Goal: Task Accomplishment & Management: Manage account settings

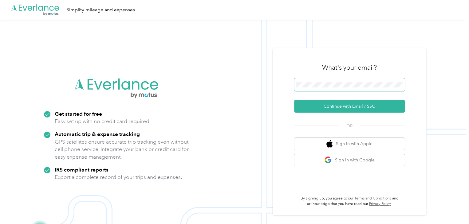
click at [326, 89] on span at bounding box center [349, 84] width 111 height 13
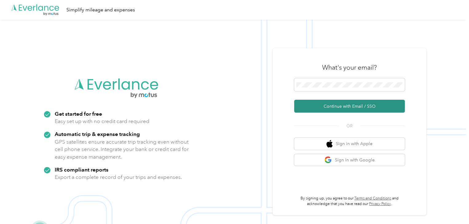
click at [357, 106] on button "Continue with Email / SSO" at bounding box center [349, 106] width 111 height 13
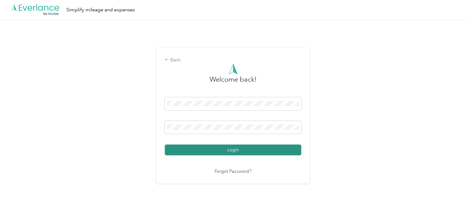
click at [189, 153] on button "Login" at bounding box center [233, 150] width 136 height 11
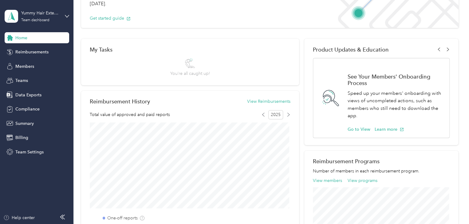
scroll to position [63, 0]
click at [21, 55] on span "Reimbursements" at bounding box center [31, 52] width 33 height 6
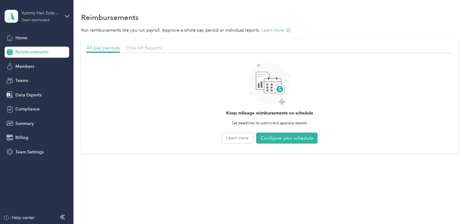
click at [42, 21] on div "Team dashboard" at bounding box center [35, 20] width 28 height 4
click at [39, 63] on div "Personal dashboard" at bounding box center [29, 63] width 39 height 6
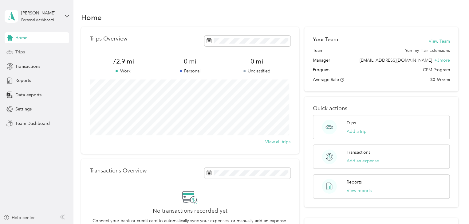
click at [35, 55] on div "Trips" at bounding box center [37, 52] width 64 height 11
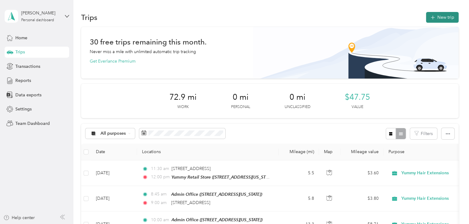
click at [435, 21] on button "New trip" at bounding box center [442, 17] width 33 height 11
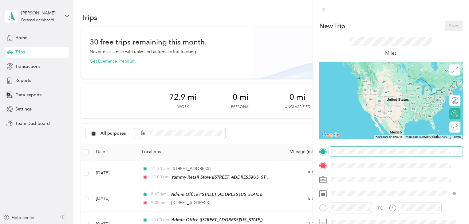
click at [356, 154] on span at bounding box center [396, 152] width 134 height 10
drag, startPoint x: 375, startPoint y: 87, endPoint x: 375, endPoint y: 101, distance: 14.1
click at [375, 87] on span "[STREET_ADDRESS][US_STATE]" at bounding box center [372, 87] width 61 height 5
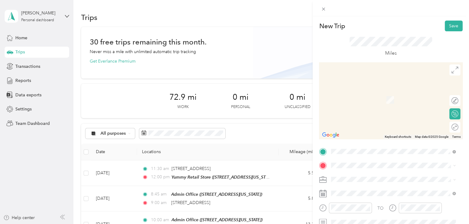
click at [382, 140] on strong "Yummy Retail Store" at bounding box center [383, 137] width 39 height 6
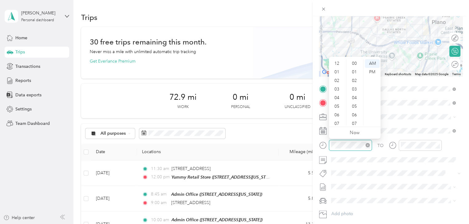
scroll to position [37, 0]
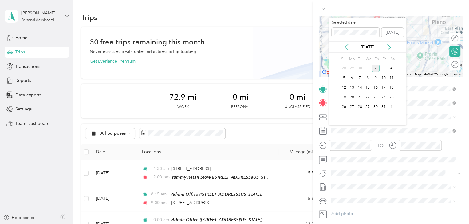
click at [346, 46] on icon at bounding box center [346, 47] width 6 height 6
click at [388, 44] on icon at bounding box center [389, 47] width 6 height 6
click at [349, 76] on div "8" at bounding box center [352, 78] width 8 height 8
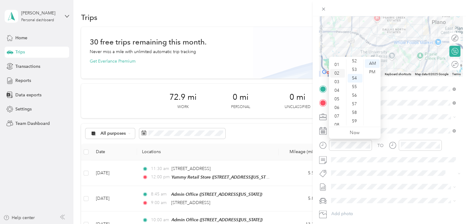
click at [338, 75] on div "02" at bounding box center [337, 73] width 15 height 9
click at [370, 73] on div "PM" at bounding box center [371, 72] width 15 height 9
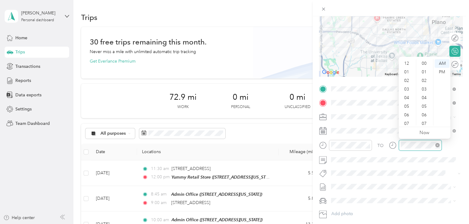
scroll to position [37, 0]
click at [406, 68] on div "03" at bounding box center [406, 65] width 15 height 9
click at [423, 61] on div "00" at bounding box center [424, 63] width 15 height 9
click at [439, 70] on div "PM" at bounding box center [441, 72] width 15 height 9
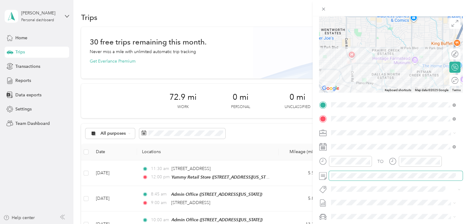
scroll to position [47, 0]
click at [453, 132] on icon at bounding box center [454, 132] width 3 height 3
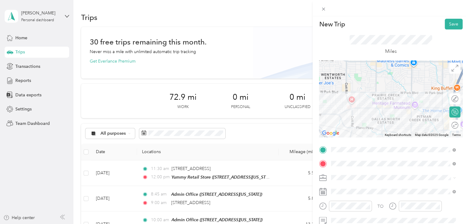
scroll to position [0, 0]
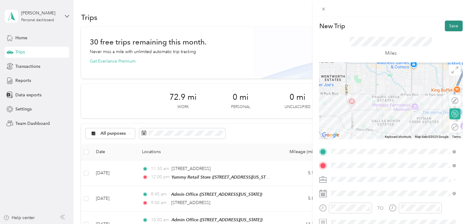
click at [451, 25] on button "Save" at bounding box center [453, 26] width 18 height 11
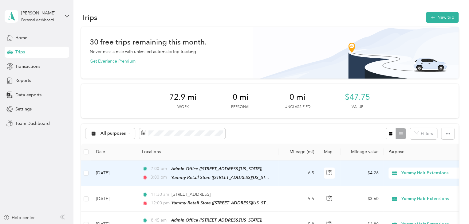
click at [301, 172] on td "6.5" at bounding box center [298, 174] width 41 height 26
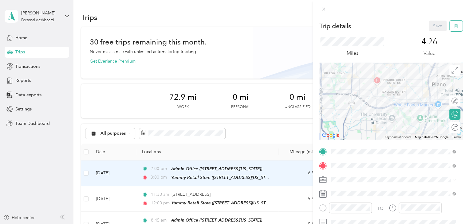
click at [453, 28] on icon "button" at bounding box center [455, 26] width 4 height 4
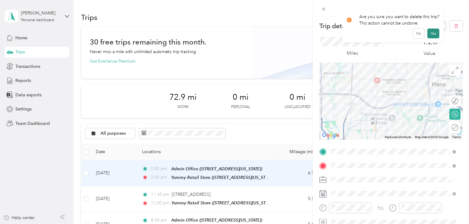
click at [431, 33] on button "Yes" at bounding box center [433, 34] width 12 height 10
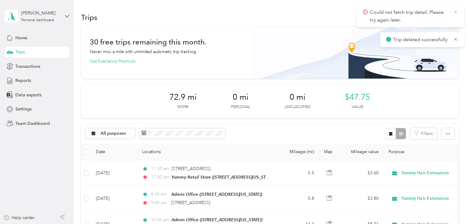
click at [455, 11] on icon at bounding box center [455, 12] width 5 height 6
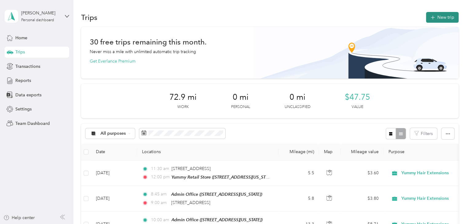
click at [440, 18] on button "New trip" at bounding box center [442, 17] width 33 height 11
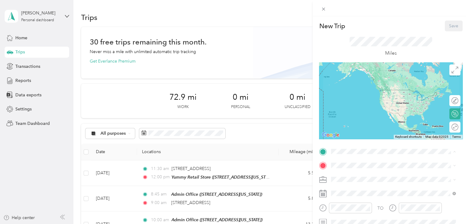
click at [380, 83] on div "TEAM Admin Office" at bounding box center [372, 80] width 61 height 8
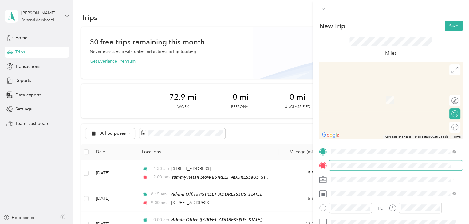
click at [359, 168] on span at bounding box center [396, 166] width 134 height 10
click at [388, 100] on span "[STREET_ADDRESS][US_STATE]" at bounding box center [372, 101] width 61 height 5
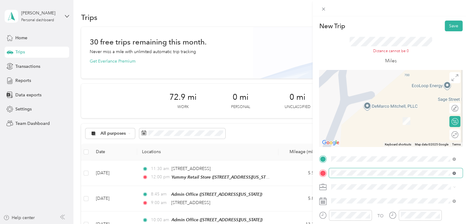
click at [452, 173] on icon at bounding box center [453, 173] width 3 height 3
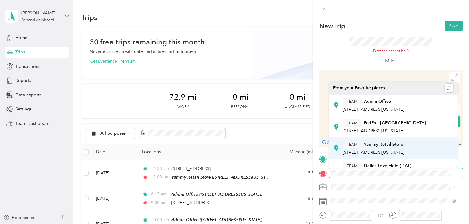
click at [371, 147] on strong "Yummy Retail Store" at bounding box center [383, 145] width 39 height 6
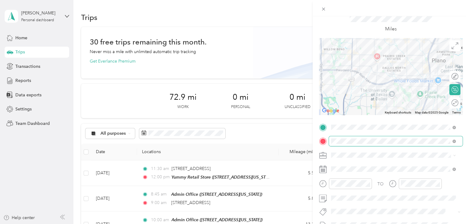
scroll to position [25, 0]
click at [347, 173] on span "Personal" at bounding box center [341, 175] width 16 height 5
click at [351, 167] on div "Yummy Hair Extensions" at bounding box center [393, 165] width 120 height 6
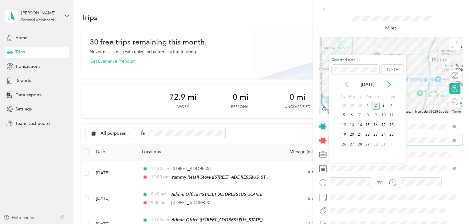
click at [346, 85] on icon at bounding box center [346, 84] width 6 height 6
click at [354, 117] on div "8" at bounding box center [352, 116] width 8 height 8
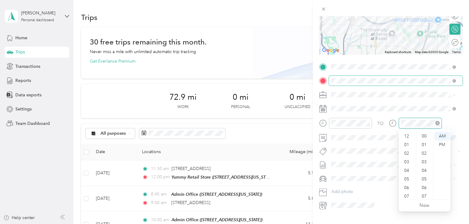
scroll to position [449, 0]
click at [457, 123] on div "TO" at bounding box center [390, 125] width 143 height 15
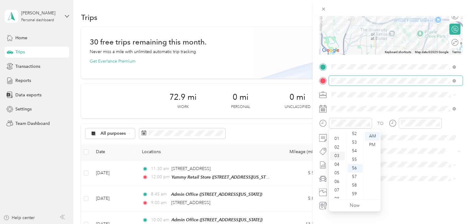
click at [337, 147] on div "02" at bounding box center [337, 147] width 15 height 9
click at [371, 144] on div "PM" at bounding box center [371, 145] width 15 height 9
click at [353, 138] on div "00" at bounding box center [354, 136] width 15 height 9
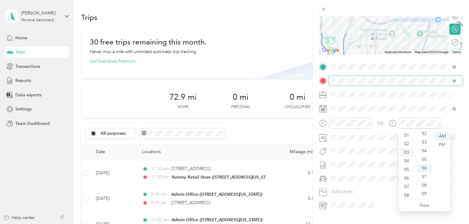
click at [406, 152] on div "03" at bounding box center [406, 152] width 15 height 9
click at [422, 135] on div "00" at bounding box center [424, 136] width 15 height 9
click at [437, 142] on div "PM" at bounding box center [441, 145] width 15 height 9
click at [356, 218] on div "New Trip Save This trip cannot be edited because it is either under review, app…" at bounding box center [390, 128] width 156 height 224
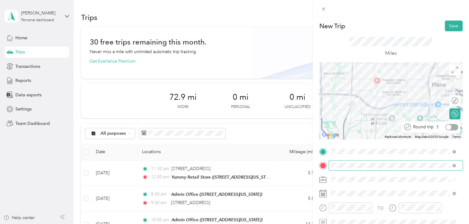
click at [447, 128] on div at bounding box center [451, 127] width 13 height 6
click at [452, 22] on button "Save" at bounding box center [453, 26] width 18 height 11
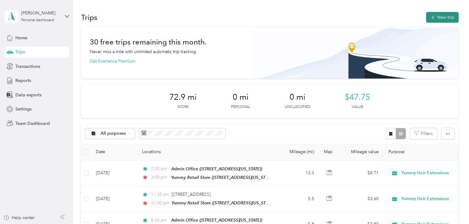
click at [436, 15] on button "New trip" at bounding box center [442, 17] width 33 height 11
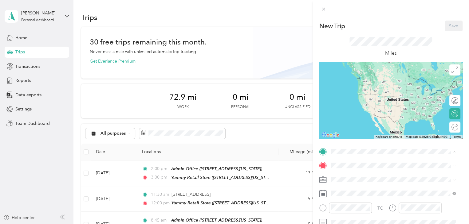
click at [373, 86] on span "[STREET_ADDRESS][US_STATE]" at bounding box center [372, 87] width 61 height 5
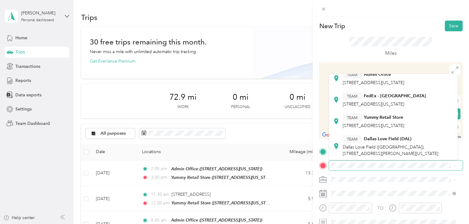
scroll to position [37, 0]
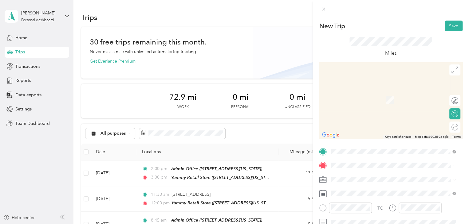
click at [394, 93] on span "[STREET_ADDRESS][US_STATE]" at bounding box center [372, 90] width 61 height 6
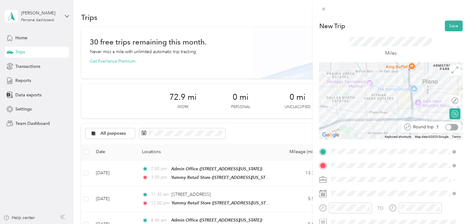
click at [447, 128] on div at bounding box center [451, 127] width 13 height 6
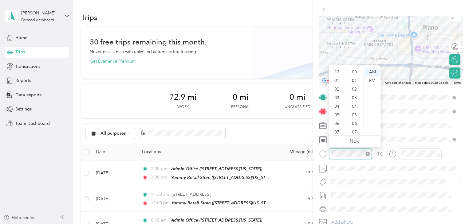
scroll to position [37, 0]
click at [323, 146] on div "TO Add photo" at bounding box center [390, 167] width 143 height 148
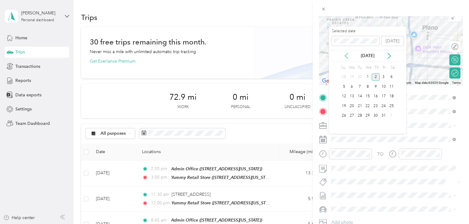
click at [346, 56] on icon at bounding box center [346, 56] width 6 height 6
click at [383, 108] on div "26" at bounding box center [383, 106] width 8 height 8
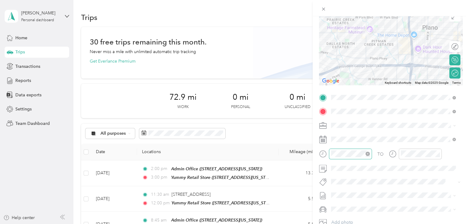
click at [351, 150] on div at bounding box center [350, 154] width 43 height 11
click at [353, 74] on div "00" at bounding box center [354, 72] width 15 height 9
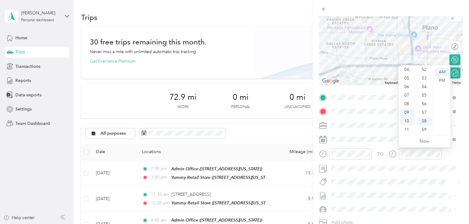
click at [406, 125] on div "10" at bounding box center [406, 121] width 15 height 9
click at [423, 72] on div "00" at bounding box center [424, 72] width 15 height 9
click at [426, 127] on div "30" at bounding box center [424, 128] width 15 height 9
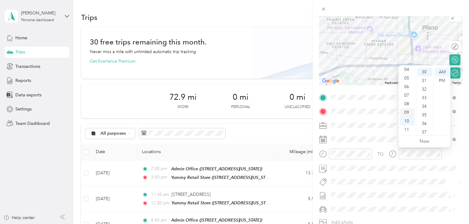
drag, startPoint x: 406, startPoint y: 112, endPoint x: 406, endPoint y: 115, distance: 3.4
click at [406, 112] on div "09" at bounding box center [406, 112] width 15 height 9
click at [451, 152] on div "TO" at bounding box center [390, 156] width 143 height 15
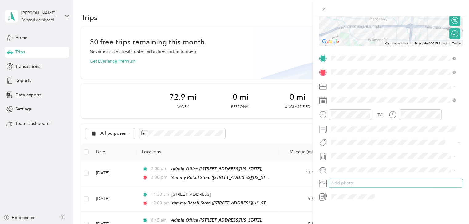
scroll to position [0, 0]
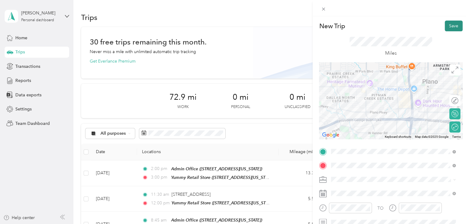
click at [449, 22] on button "Save" at bounding box center [453, 26] width 18 height 11
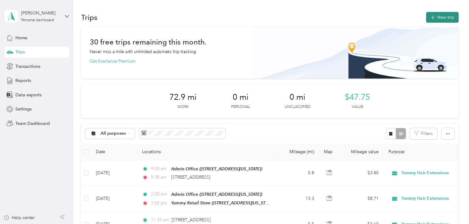
click at [438, 18] on button "New trip" at bounding box center [442, 17] width 33 height 11
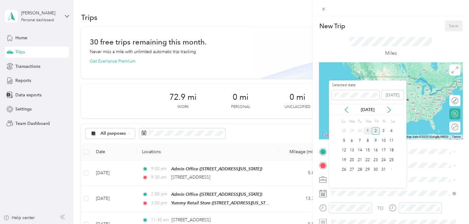
click at [369, 130] on div "1" at bounding box center [367, 131] width 8 height 8
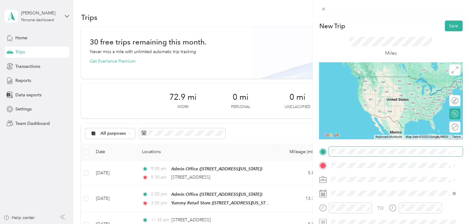
click at [359, 154] on span at bounding box center [396, 152] width 134 height 10
drag, startPoint x: 365, startPoint y: 82, endPoint x: 366, endPoint y: 118, distance: 35.6
click at [365, 82] on strong "Admin Office" at bounding box center [377, 80] width 27 height 6
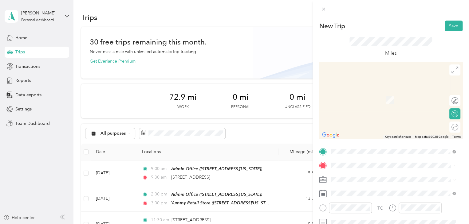
click at [378, 148] on div "TEAM Yummy Retail Store [STREET_ADDRESS][US_STATE]" at bounding box center [372, 140] width 61 height 15
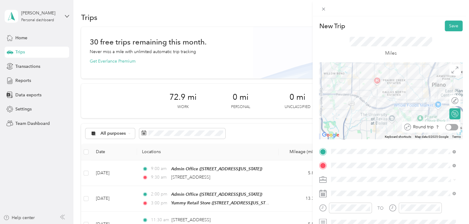
click at [448, 127] on div at bounding box center [451, 127] width 13 height 6
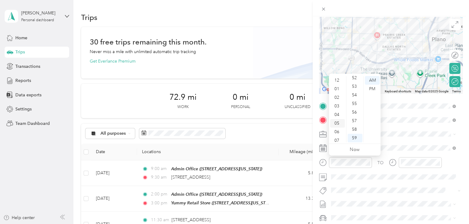
click at [335, 107] on div "03" at bounding box center [337, 106] width 15 height 9
drag, startPoint x: 354, startPoint y: 80, endPoint x: 361, endPoint y: 86, distance: 9.1
click at [356, 81] on div "00" at bounding box center [354, 80] width 15 height 9
click at [369, 87] on div "PM" at bounding box center [371, 89] width 15 height 9
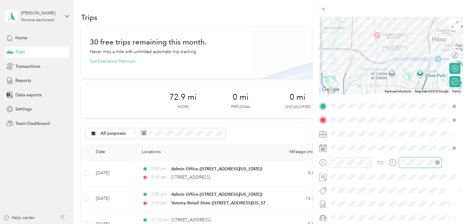
scroll to position [37, 0]
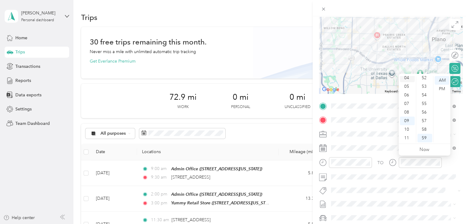
click at [407, 79] on div "04" at bounding box center [406, 78] width 15 height 9
drag, startPoint x: 421, startPoint y: 79, endPoint x: 438, endPoint y: 86, distance: 17.9
click at [422, 79] on div "00" at bounding box center [424, 80] width 15 height 9
click at [439, 88] on div "PM" at bounding box center [441, 89] width 15 height 9
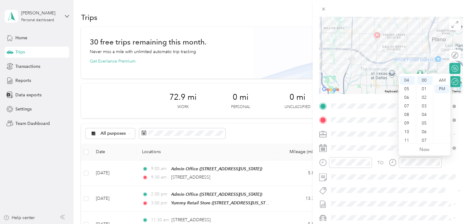
click at [456, 164] on div "TO" at bounding box center [390, 164] width 143 height 15
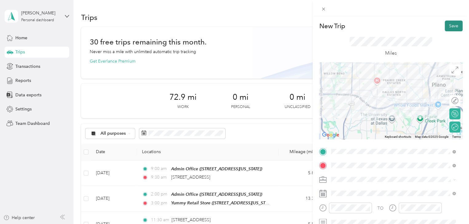
click at [449, 27] on button "Save" at bounding box center [453, 26] width 18 height 11
